Goal: Transaction & Acquisition: Purchase product/service

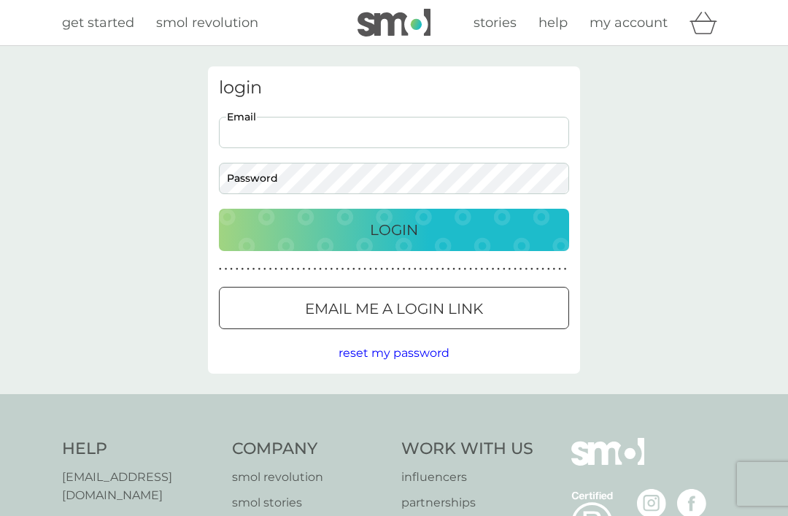
type input "trish.thurland@outlook.com"
click at [394, 229] on button "Login" at bounding box center [394, 230] width 350 height 42
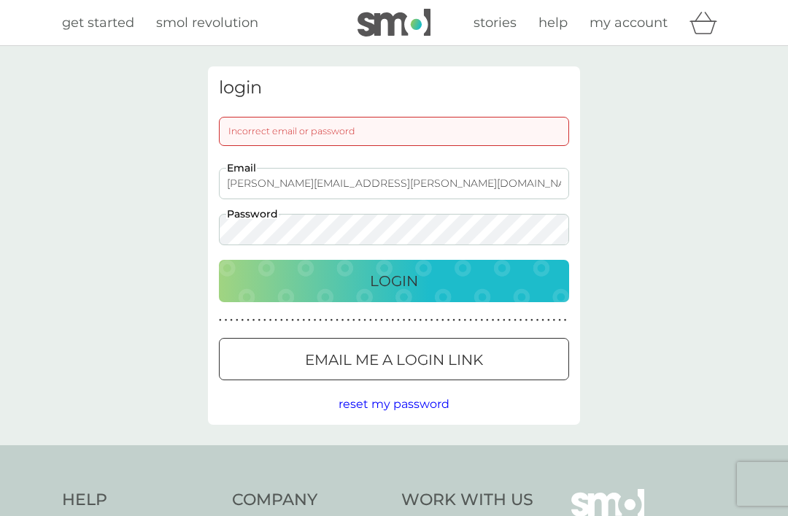
click at [449, 355] on p "Email me a login link" at bounding box center [394, 359] width 178 height 23
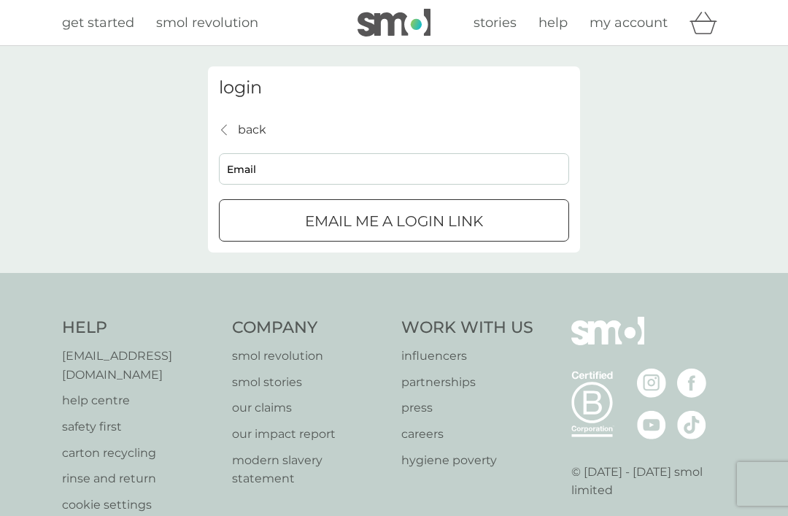
click at [334, 172] on input "Email" at bounding box center [394, 168] width 350 height 31
type input "trish.thurland@outlook.com"
click at [467, 221] on p "Email me a login link" at bounding box center [394, 220] width 178 height 23
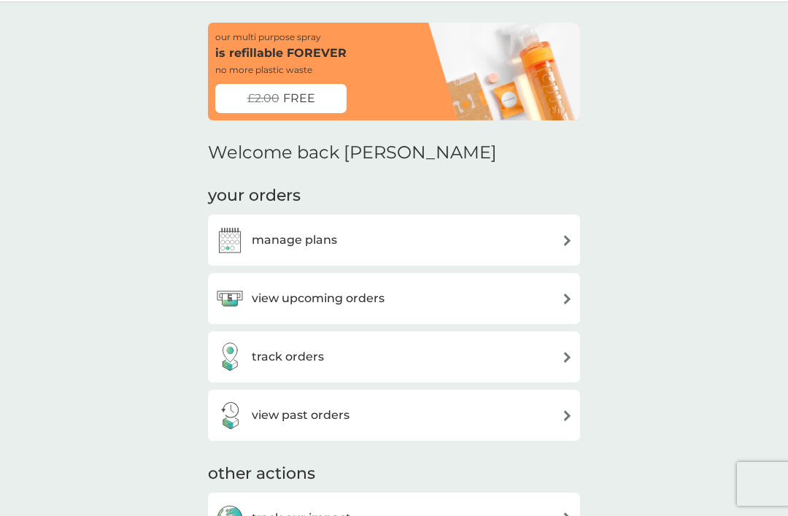
scroll to position [42, 0]
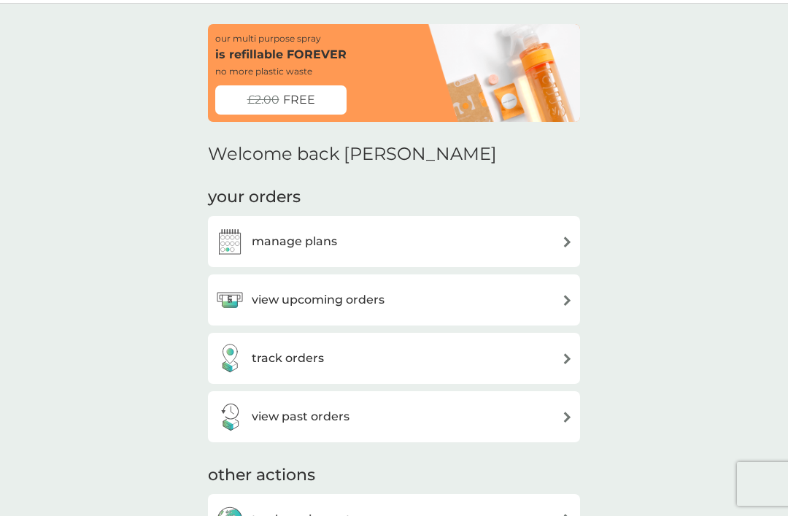
click at [563, 296] on img at bounding box center [567, 300] width 11 height 11
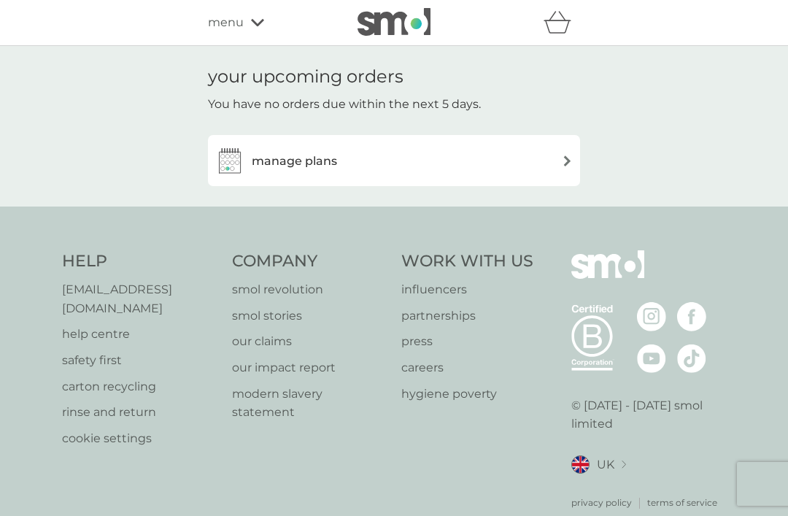
click at [568, 161] on img at bounding box center [567, 160] width 11 height 11
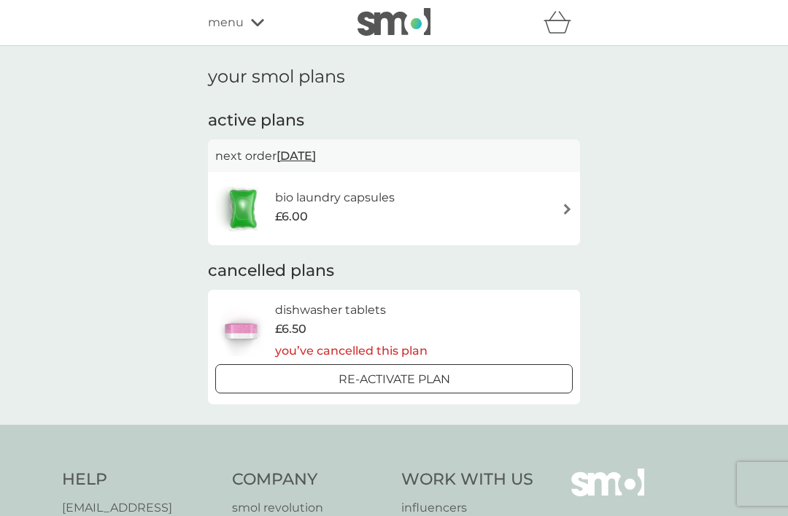
click at [563, 209] on img at bounding box center [567, 209] width 11 height 11
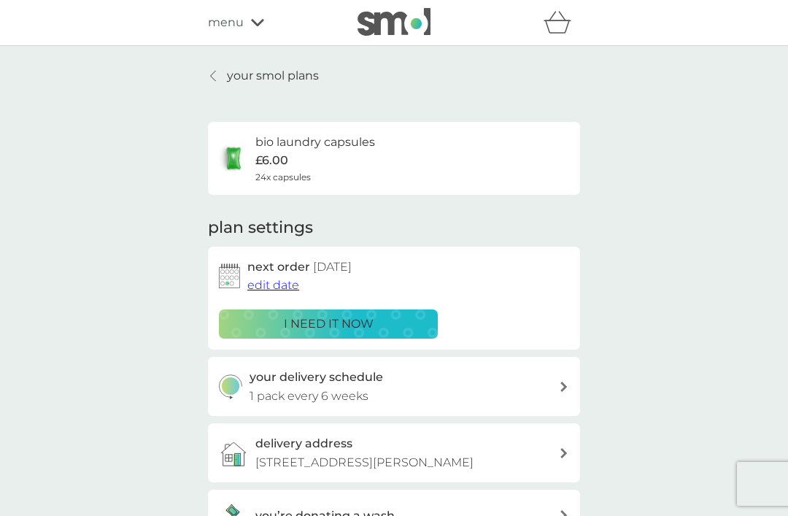
click at [380, 319] on div "i need it now" at bounding box center [328, 324] width 200 height 19
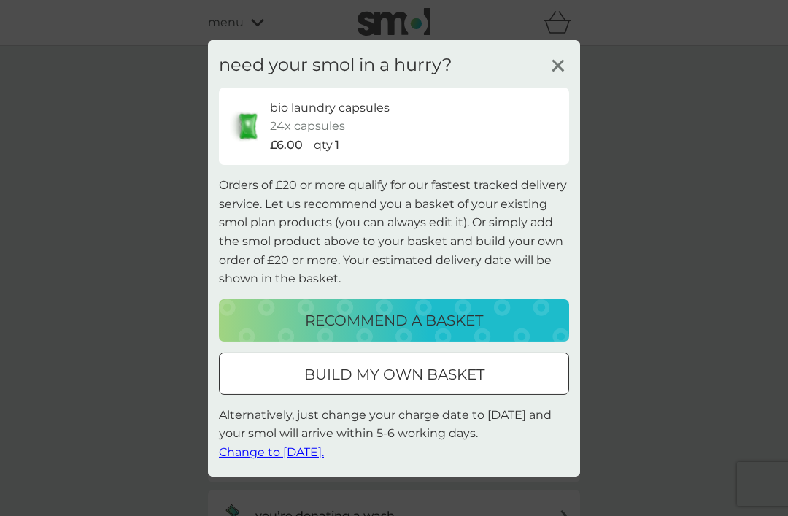
click at [512, 316] on div "recommend a basket" at bounding box center [394, 320] width 321 height 23
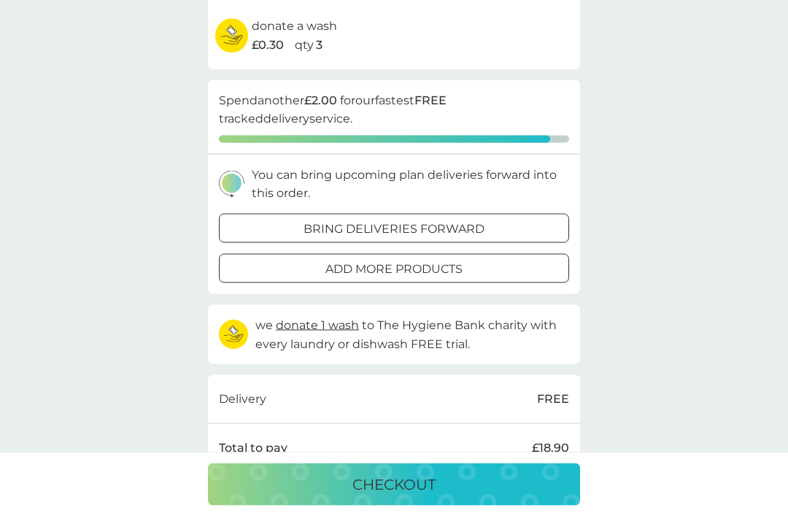
scroll to position [287, 0]
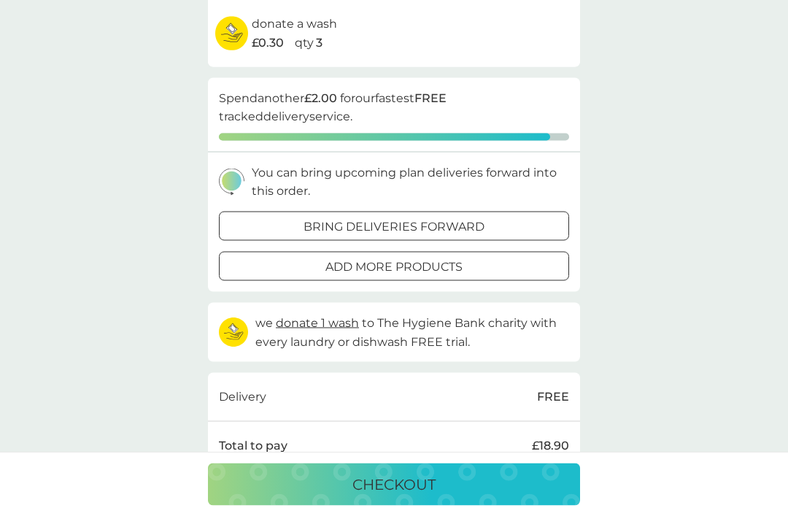
click at [475, 268] on div "add more products" at bounding box center [394, 267] width 349 height 19
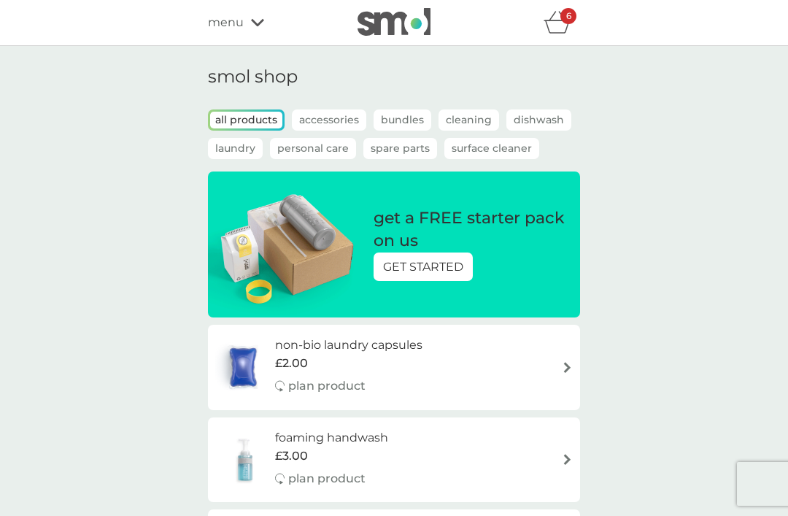
click at [569, 29] on icon "basket" at bounding box center [558, 22] width 28 height 23
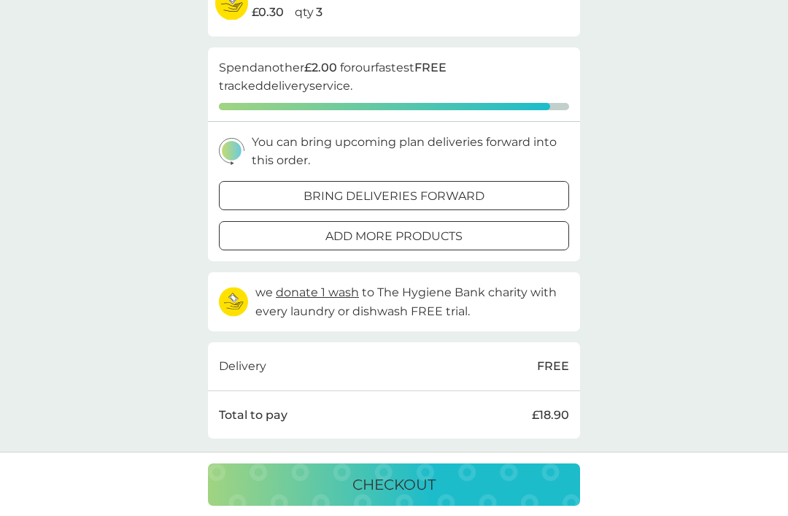
scroll to position [317, 0]
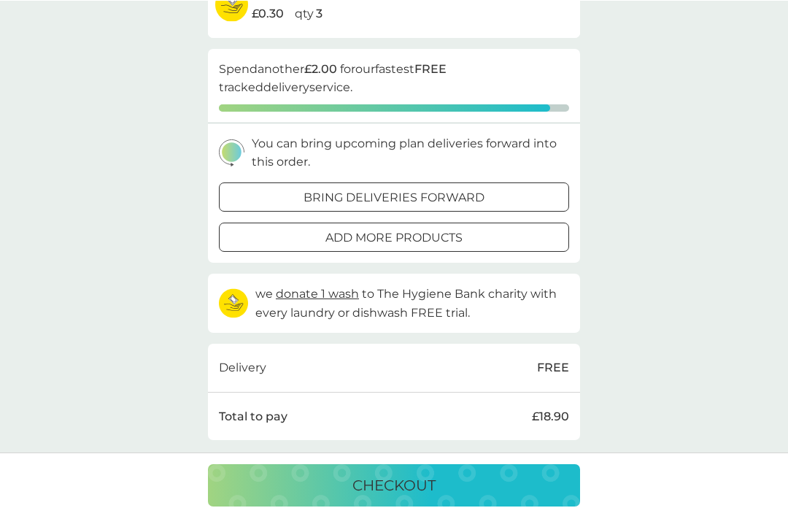
click at [347, 292] on span "donate 1 wash" at bounding box center [317, 293] width 83 height 14
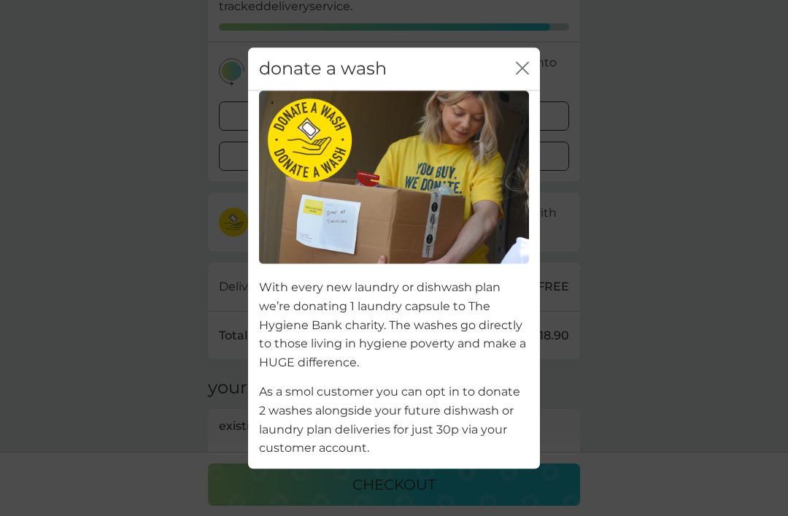
scroll to position [399, 0]
click at [526, 74] on icon "close" at bounding box center [522, 67] width 13 height 13
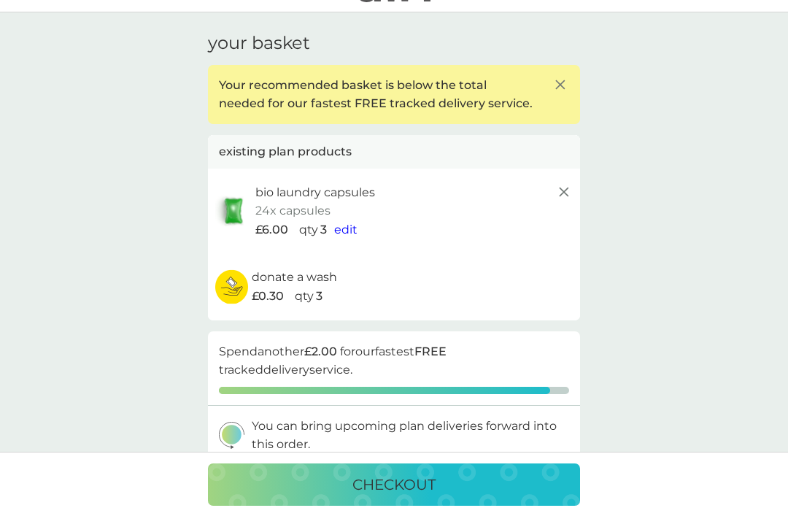
scroll to position [0, 0]
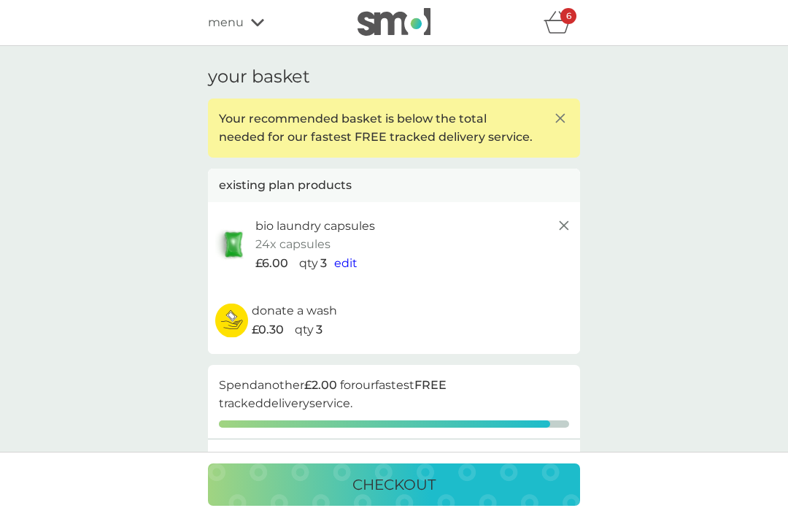
click at [355, 261] on span "edit" at bounding box center [345, 263] width 23 height 14
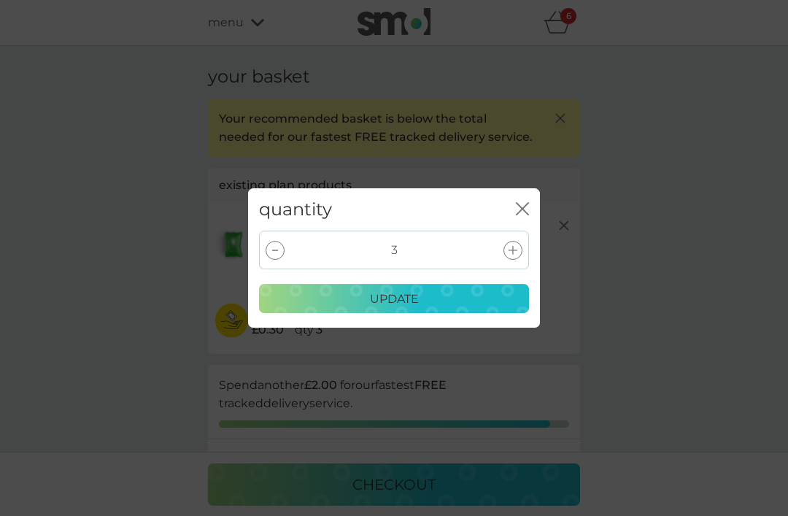
click at [518, 251] on div at bounding box center [513, 250] width 19 height 19
click at [427, 299] on div "update" at bounding box center [394, 299] width 251 height 19
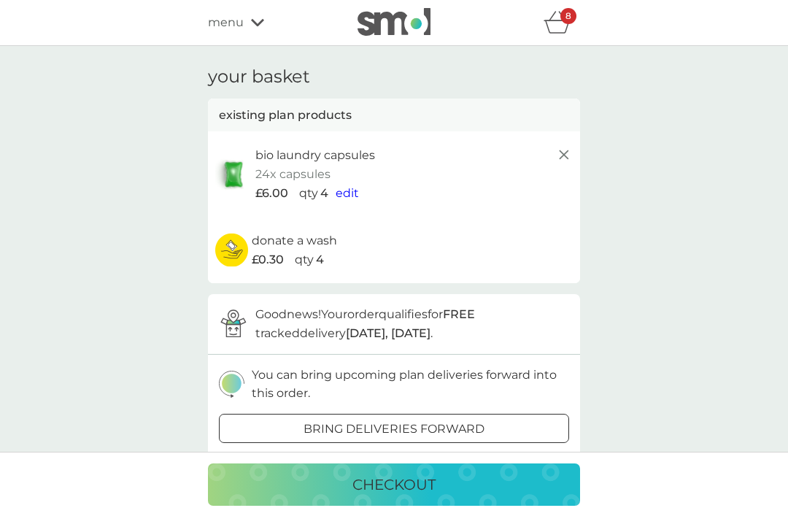
click at [410, 480] on p "checkout" at bounding box center [394, 484] width 83 height 23
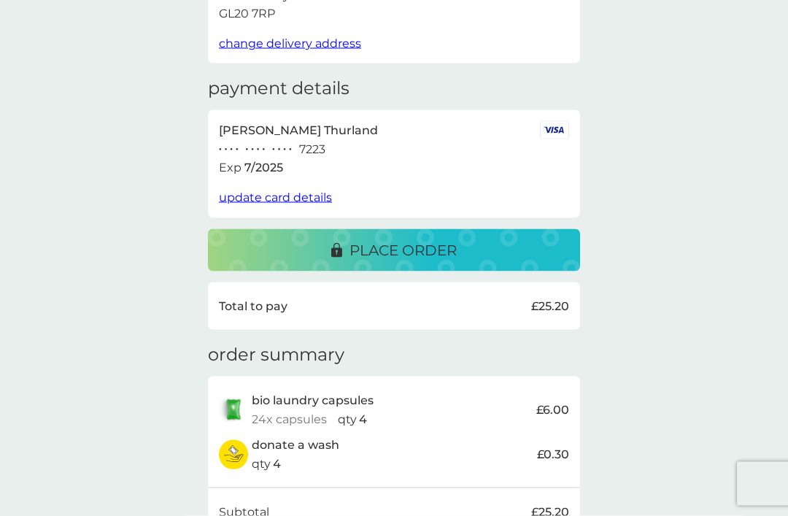
click at [461, 250] on div "place order" at bounding box center [394, 250] width 343 height 23
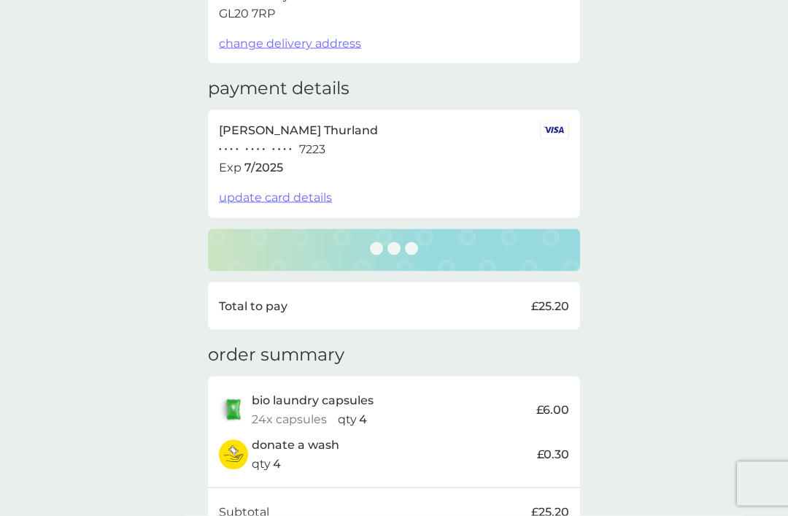
scroll to position [180, 0]
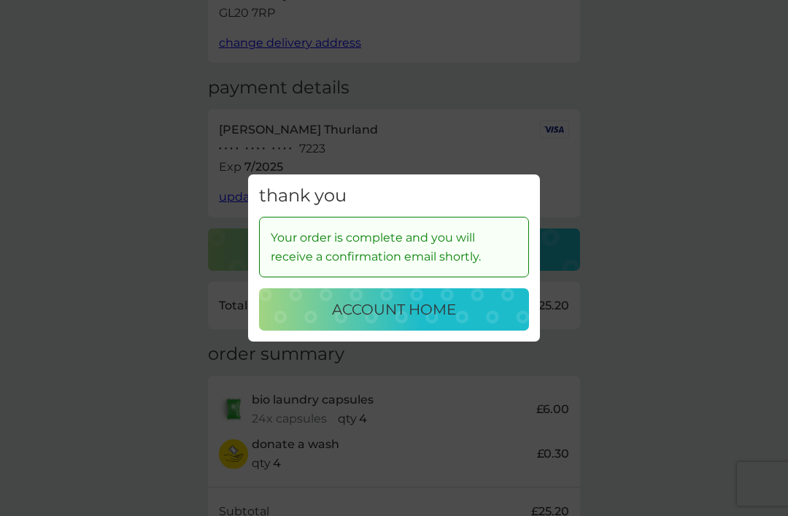
click at [467, 321] on div "account home" at bounding box center [394, 309] width 241 height 23
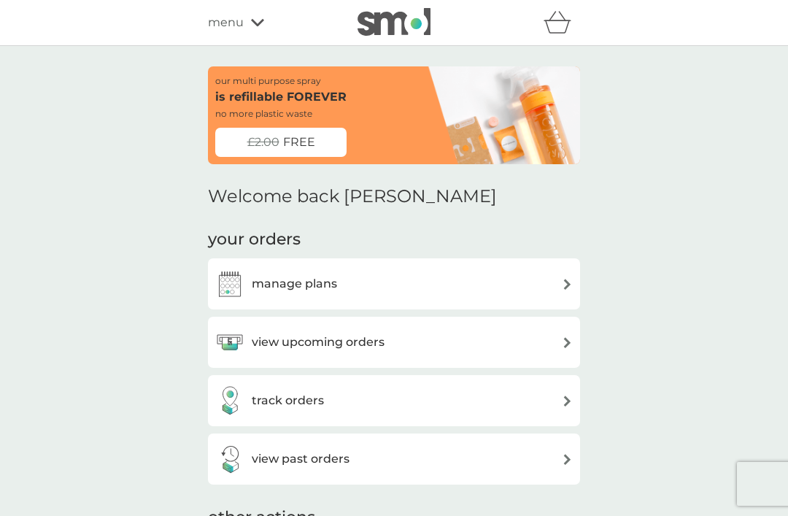
click at [569, 279] on img at bounding box center [567, 284] width 11 height 11
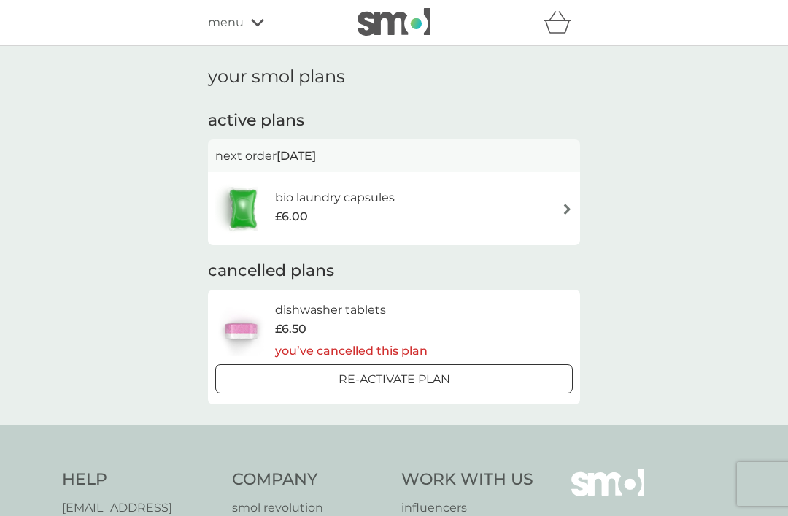
click at [563, 205] on img at bounding box center [567, 209] width 11 height 11
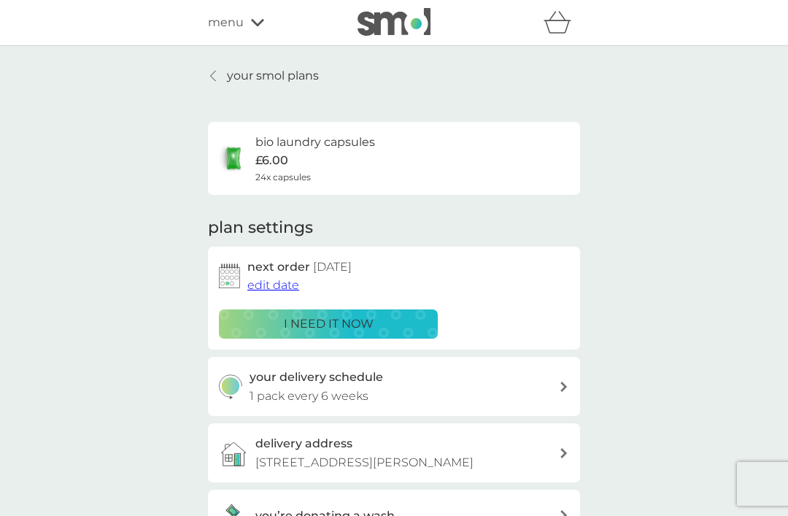
click at [563, 382] on icon at bounding box center [564, 387] width 7 height 10
select select "42"
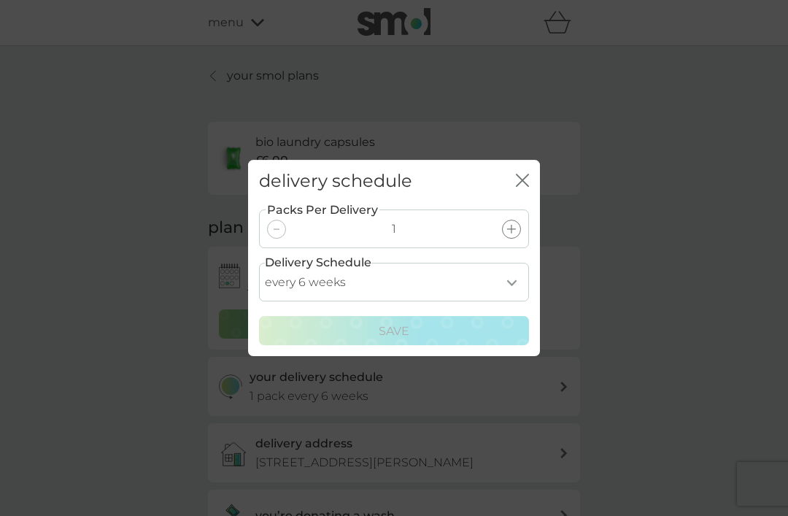
click at [526, 174] on icon "close" at bounding box center [522, 180] width 13 height 13
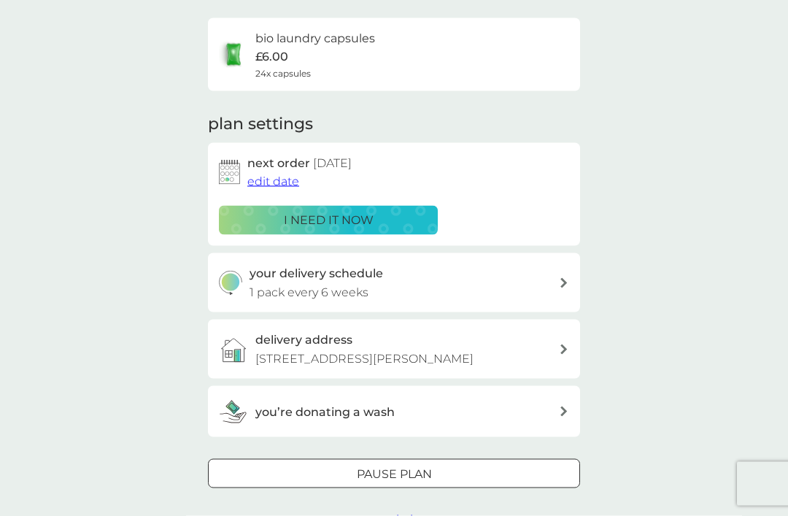
scroll to position [105, 0]
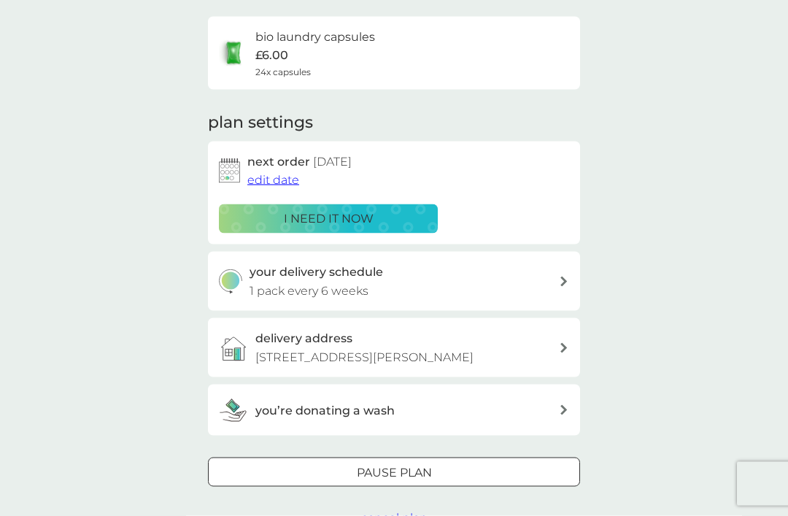
click at [561, 415] on icon at bounding box center [564, 410] width 7 height 10
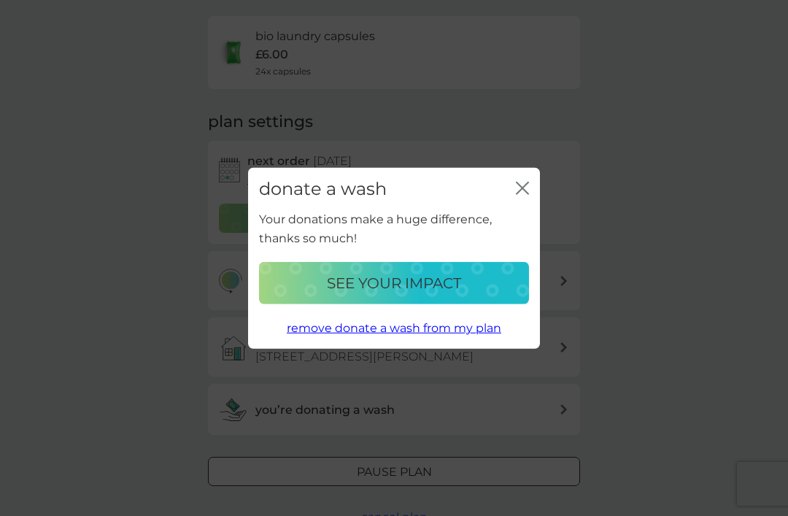
click at [527, 194] on icon "close" at bounding box center [522, 187] width 13 height 13
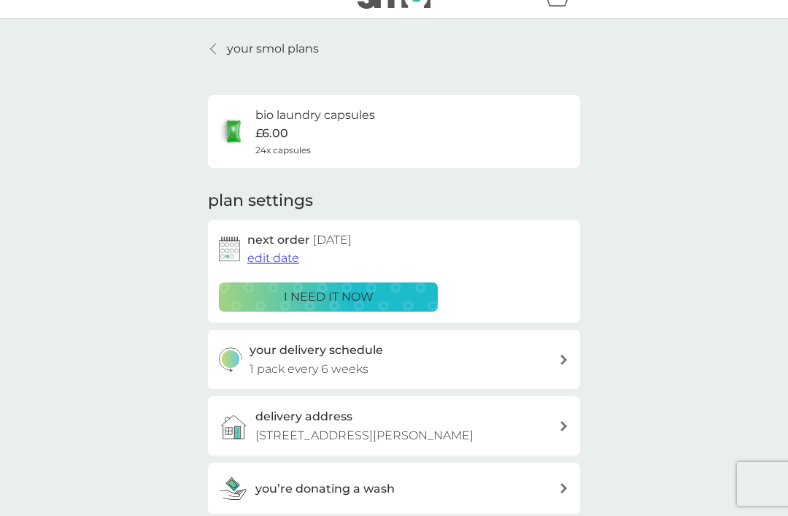
scroll to position [0, 0]
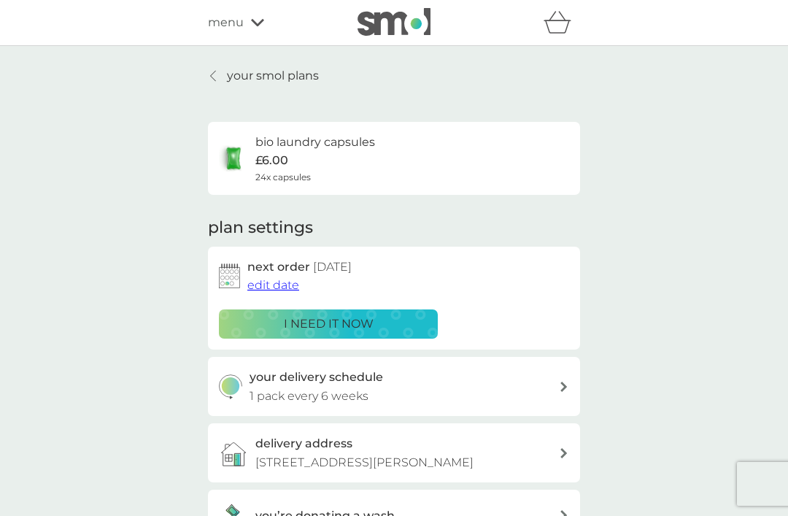
click at [255, 31] on div "menu" at bounding box center [270, 22] width 124 height 19
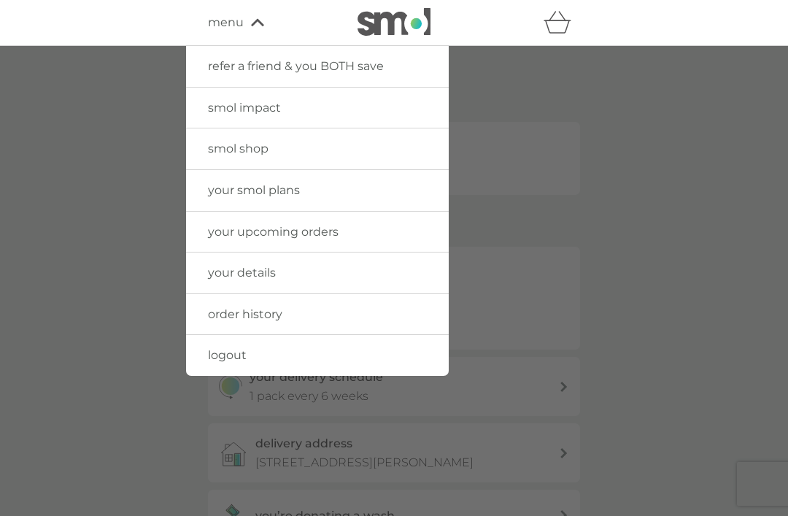
click at [237, 353] on span "logout" at bounding box center [227, 355] width 39 height 14
